Goal: Task Accomplishment & Management: Manage account settings

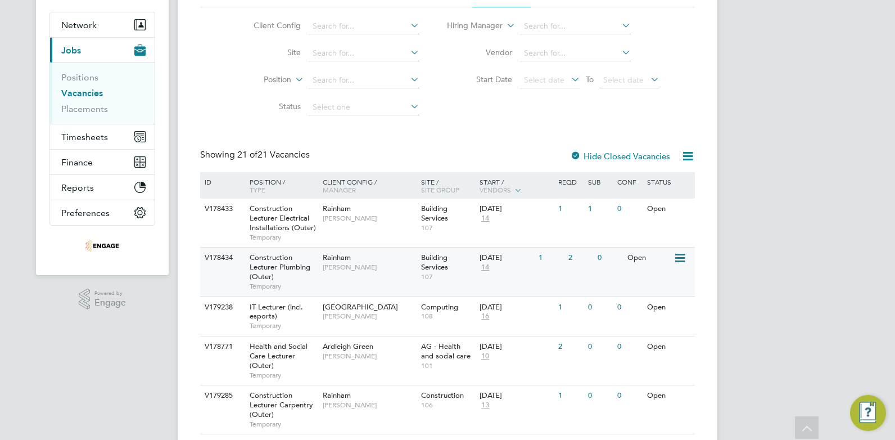
scroll to position [96, 0]
click at [340, 313] on span "Fraz Arshad" at bounding box center [369, 315] width 93 height 9
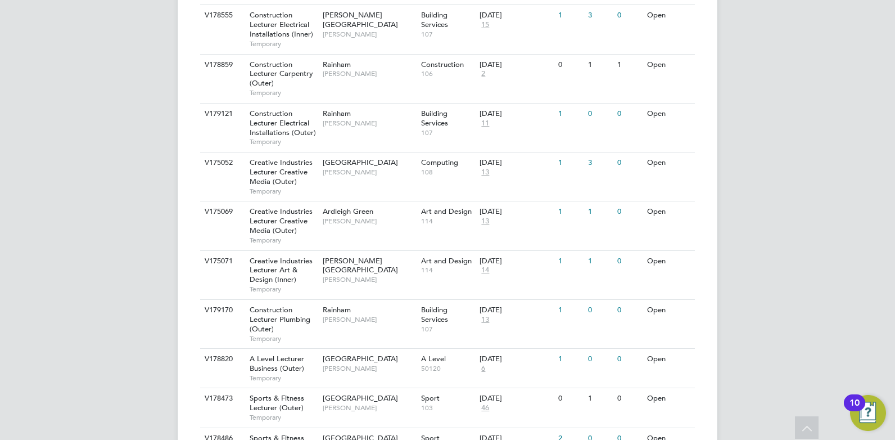
scroll to position [859, 0]
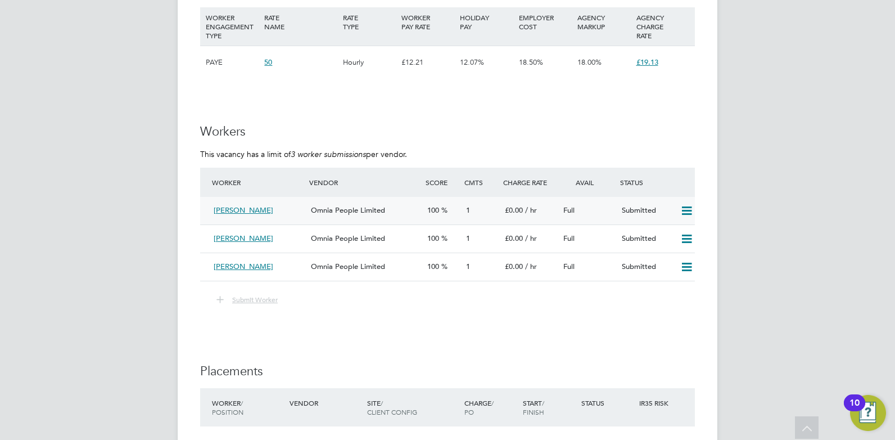
click at [686, 206] on icon at bounding box center [687, 210] width 14 height 9
click at [666, 232] on li "Remove" at bounding box center [670, 235] width 43 height 16
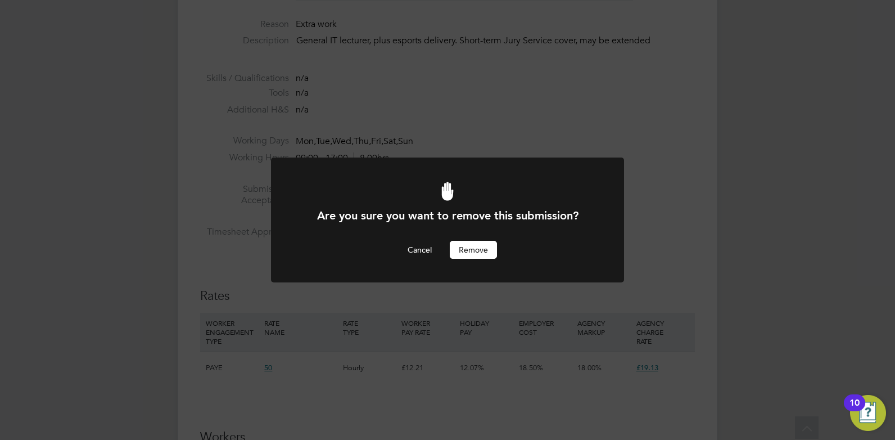
click at [475, 250] on button "Remove" at bounding box center [473, 250] width 47 height 18
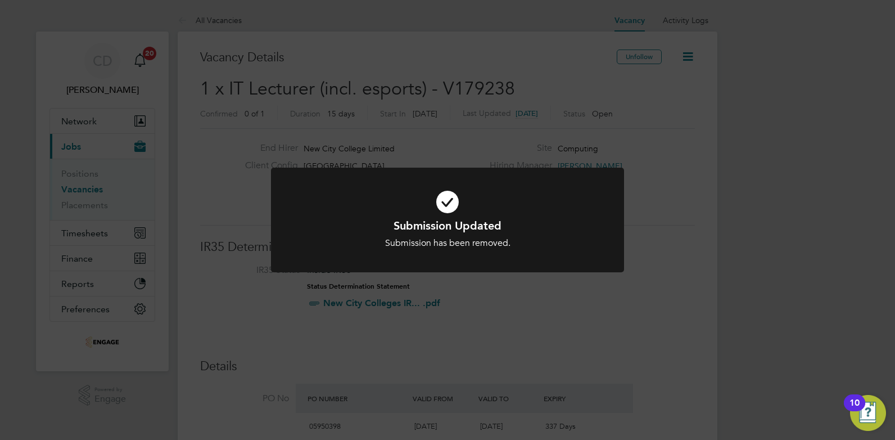
scroll to position [253, 0]
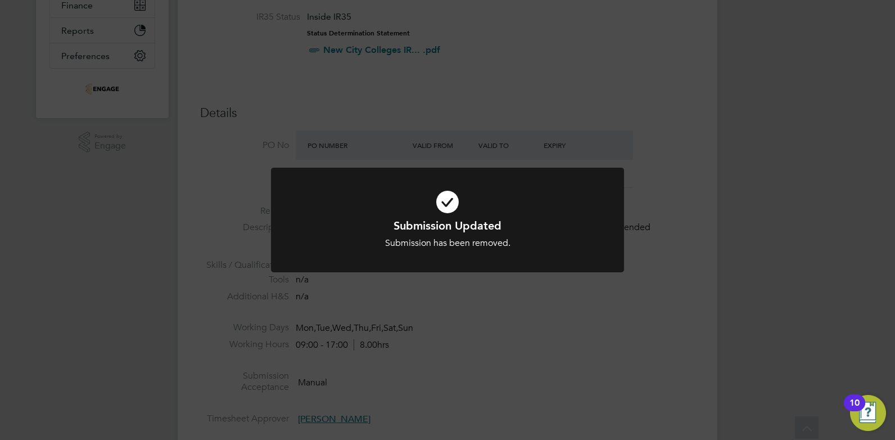
click at [533, 324] on div "Submission Updated Submission has been removed. Cancel Okay" at bounding box center [447, 220] width 895 height 440
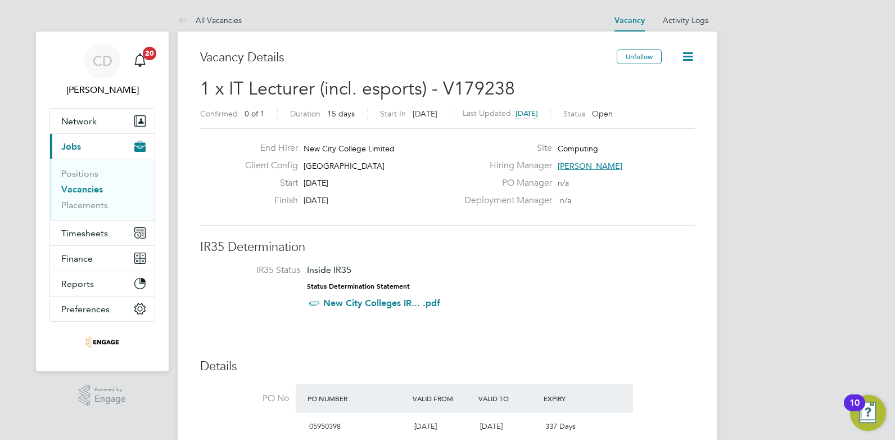
click at [71, 188] on link "Vacancies" at bounding box center [82, 189] width 42 height 11
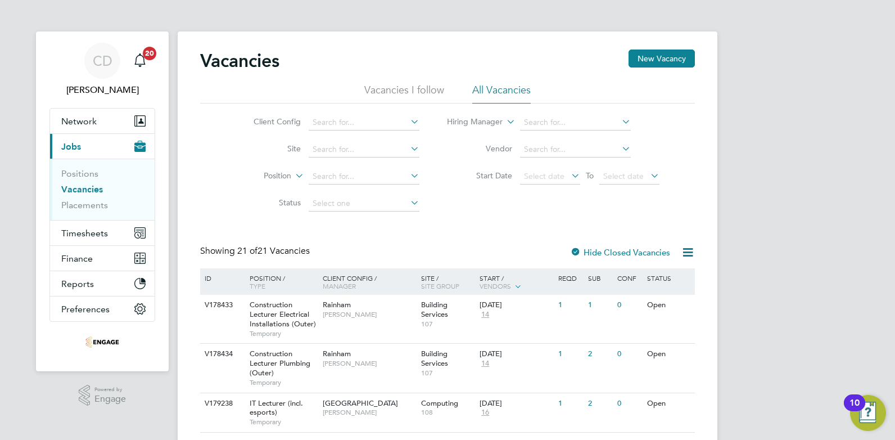
click at [501, 89] on li "All Vacancies" at bounding box center [501, 93] width 58 height 20
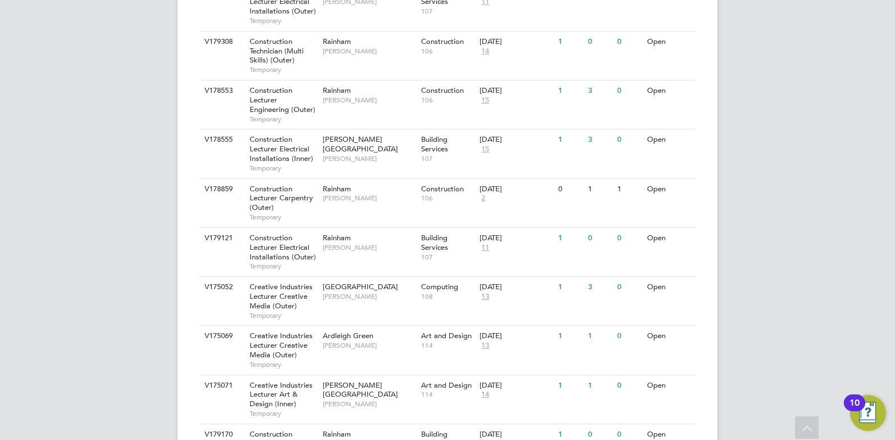
scroll to position [576, 0]
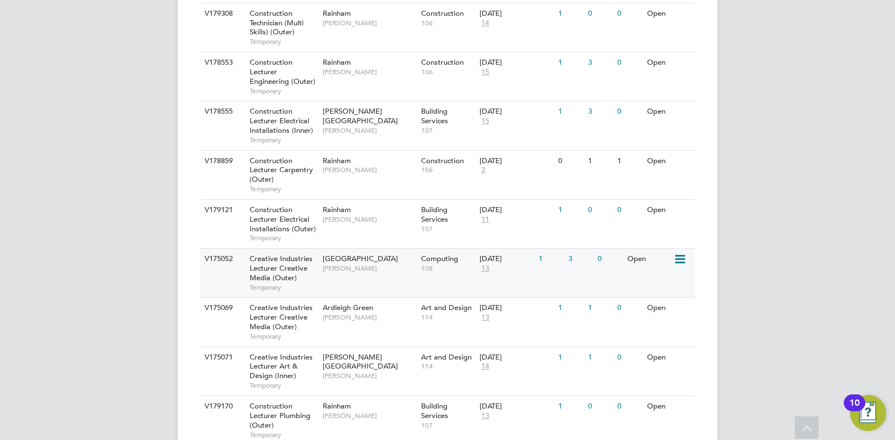
click at [311, 255] on span "Creative Industries Lecturer Creative Media (Outer)" at bounding box center [281, 268] width 63 height 29
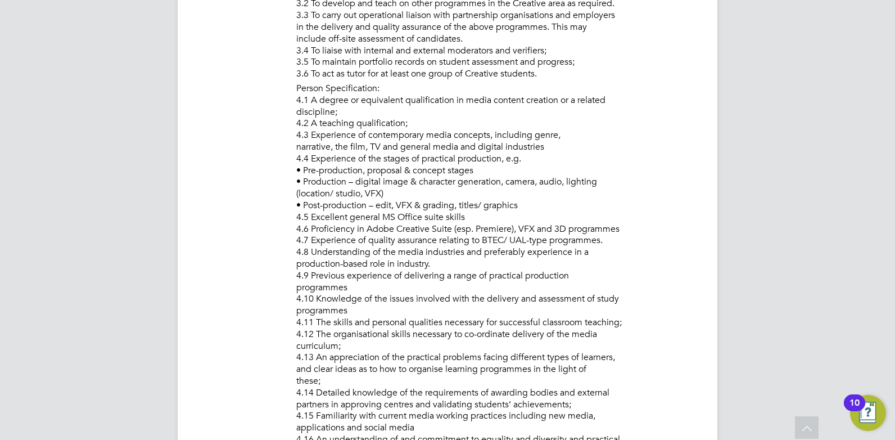
scroll to position [1152, 0]
